Goal: Navigation & Orientation: Go to known website

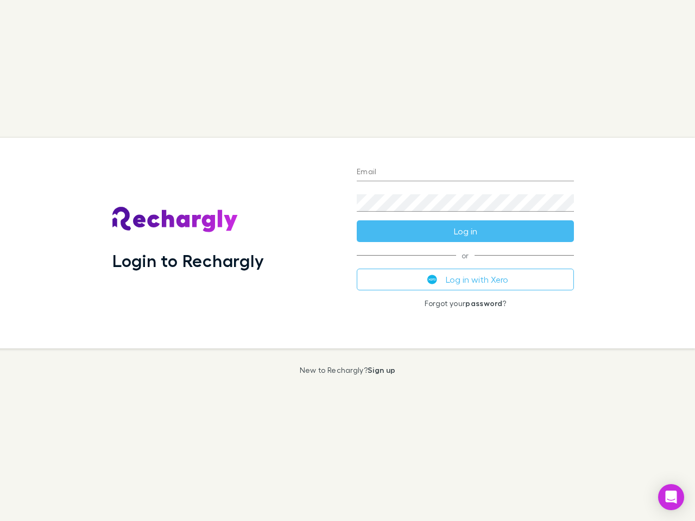
click at [347, 260] on div "Login to Rechargly" at bounding box center [226, 243] width 244 height 211
click at [465, 173] on input "Email" at bounding box center [465, 172] width 217 height 17
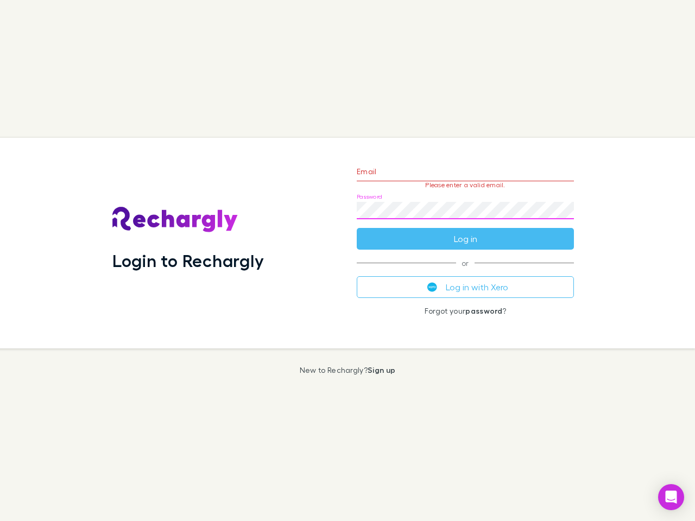
click at [465, 231] on form "Email Please enter a valid email. Password Log in" at bounding box center [465, 202] width 217 height 94
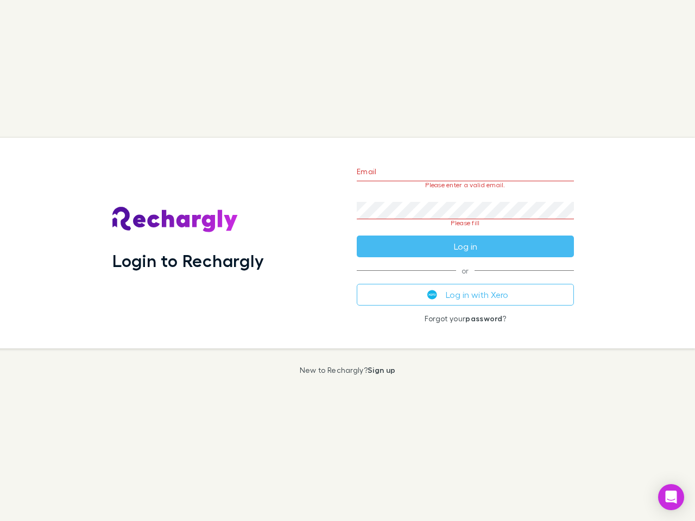
click at [465, 279] on div "Email Please enter a valid email. Password Please fill Log in or Log in with Xe…" at bounding box center [465, 243] width 234 height 211
click at [671, 497] on icon "Open Intercom Messenger" at bounding box center [670, 497] width 11 height 13
